Goal: Task Accomplishment & Management: Complete application form

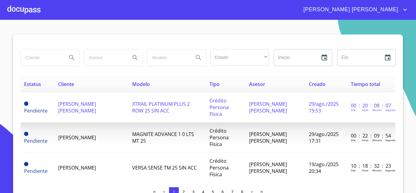
click at [88, 108] on span "[PERSON_NAME] [PERSON_NAME]" at bounding box center [77, 106] width 38 height 13
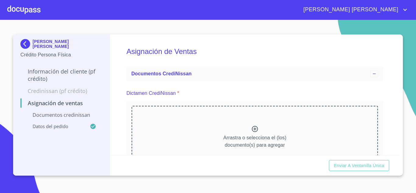
click at [251, 125] on icon at bounding box center [254, 128] width 7 height 7
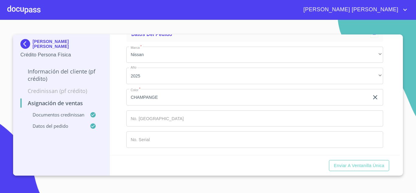
scroll to position [402, 0]
click at [164, 105] on input "Marca   *" at bounding box center [247, 97] width 243 height 16
type input "149055"
click at [151, 105] on input "Marca   *" at bounding box center [247, 97] width 243 height 16
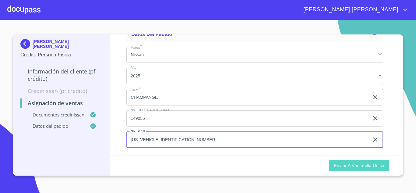
type input "[US_VEHICLE_IDENTIFICATION_NUMBER]"
click at [377, 166] on span "Enviar a Ventanilla única" at bounding box center [359, 166] width 51 height 8
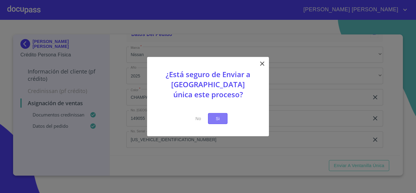
click at [222, 119] on span "Si" at bounding box center [218, 118] width 10 height 8
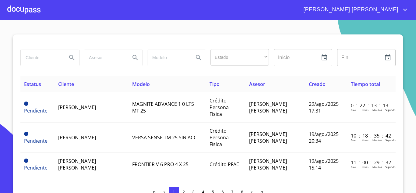
click at [33, 7] on div at bounding box center [23, 9] width 33 height 19
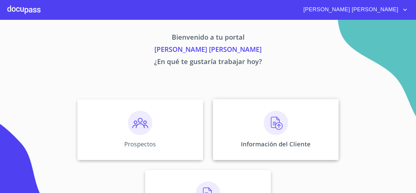
click at [216, 111] on div "Información del Cliente" at bounding box center [276, 129] width 126 height 61
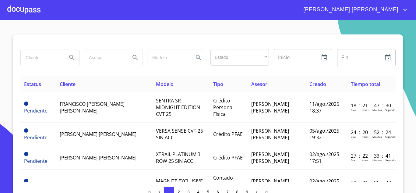
click at [33, 57] on input "search" at bounding box center [41, 57] width 41 height 16
type input "[PERSON_NAME]"
click at [72, 54] on icon "Search" at bounding box center [71, 57] width 7 height 7
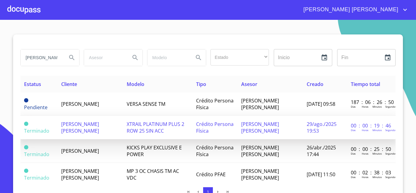
click at [99, 126] on span "[PERSON_NAME] [PERSON_NAME]" at bounding box center [80, 127] width 38 height 13
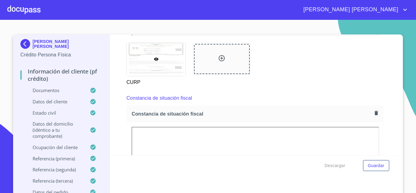
scroll to position [1610, 0]
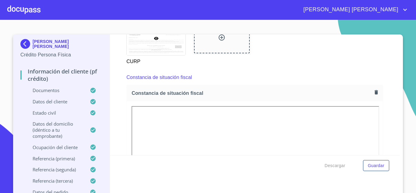
click at [374, 94] on icon "button" at bounding box center [375, 92] width 3 height 4
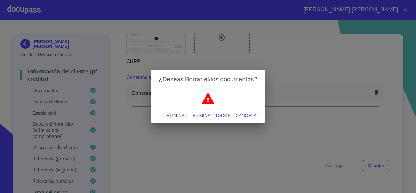
click at [176, 116] on span "Eliminar" at bounding box center [176, 116] width 21 height 8
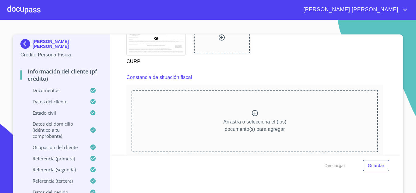
click at [252, 117] on icon at bounding box center [254, 112] width 7 height 7
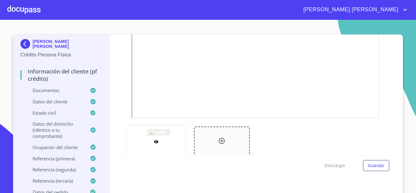
scroll to position [0, 0]
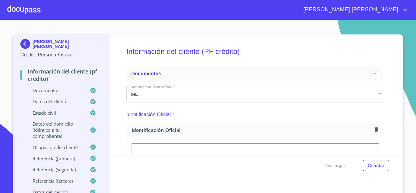
click at [391, 40] on div "Información del cliente (PF crédito) Documentos Documento de identificación.   …" at bounding box center [255, 94] width 290 height 121
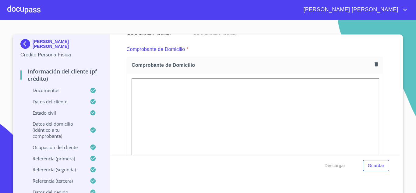
scroll to position [330, 0]
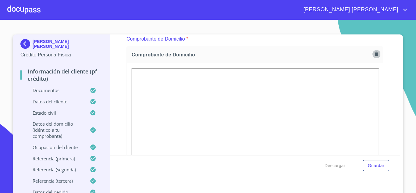
click at [373, 52] on icon "button" at bounding box center [376, 54] width 6 height 6
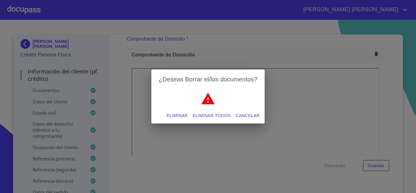
click at [390, 84] on div "¿Deseas Borrar el/los documentos? Eliminar Eliminar todos Cancelar" at bounding box center [208, 96] width 416 height 193
click at [252, 115] on span "Cancelar" at bounding box center [248, 116] width 24 height 8
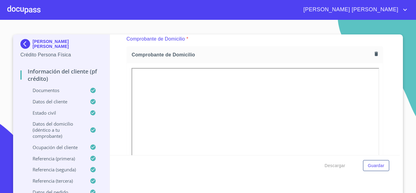
click at [383, 94] on div "Información del cliente (PF crédito) Documentos Documento de identificación.   …" at bounding box center [255, 94] width 290 height 121
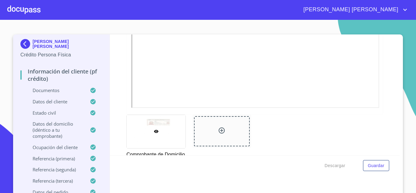
scroll to position [485, 0]
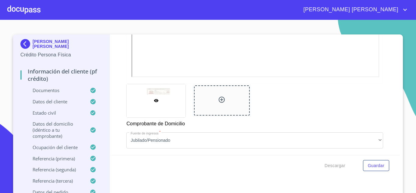
click at [219, 99] on icon at bounding box center [221, 99] width 7 height 7
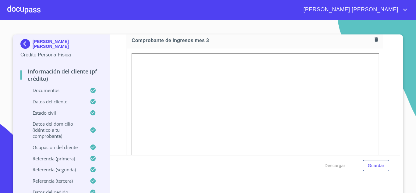
scroll to position [1217, 0]
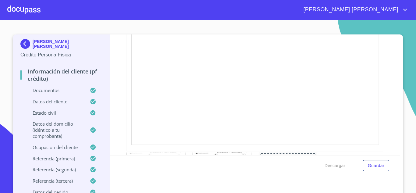
click at [26, 7] on div at bounding box center [23, 9] width 33 height 19
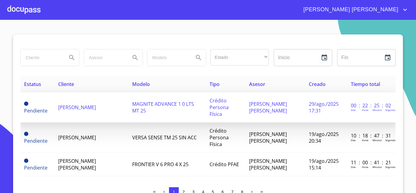
click at [87, 104] on span "[PERSON_NAME]" at bounding box center [77, 107] width 38 height 7
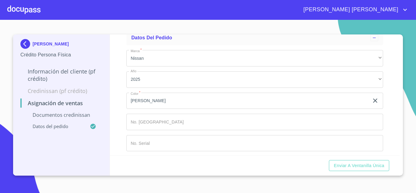
scroll to position [156, 0]
